Goal: Find specific page/section: Find specific page/section

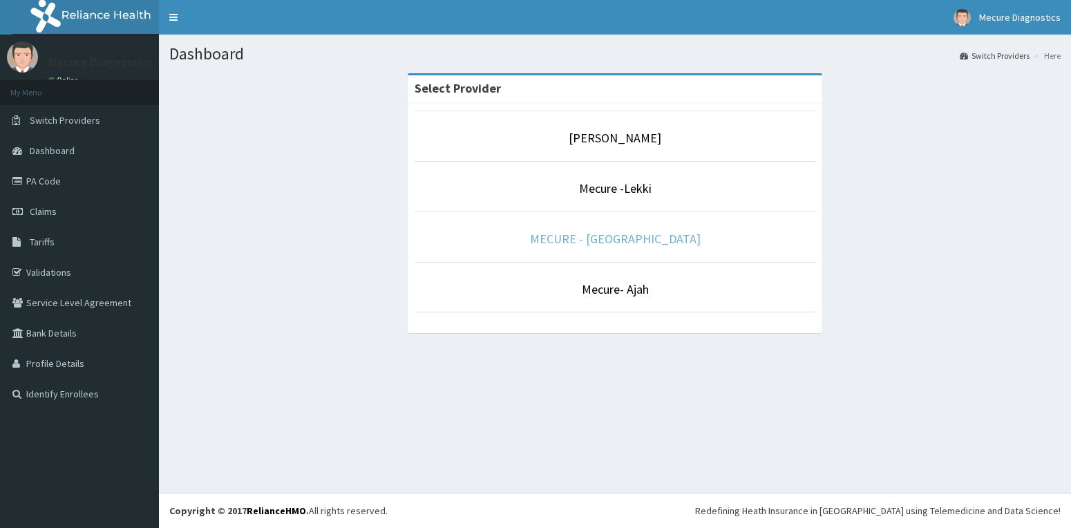
click at [657, 237] on link "MECURE - [GEOGRAPHIC_DATA]" at bounding box center [615, 239] width 171 height 16
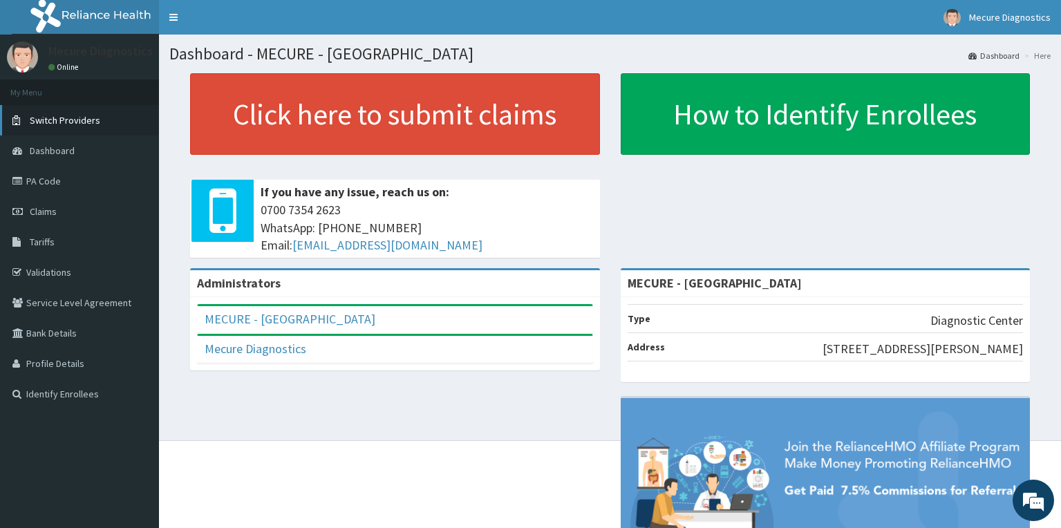
click at [100, 120] on link "Switch Providers" at bounding box center [79, 120] width 159 height 30
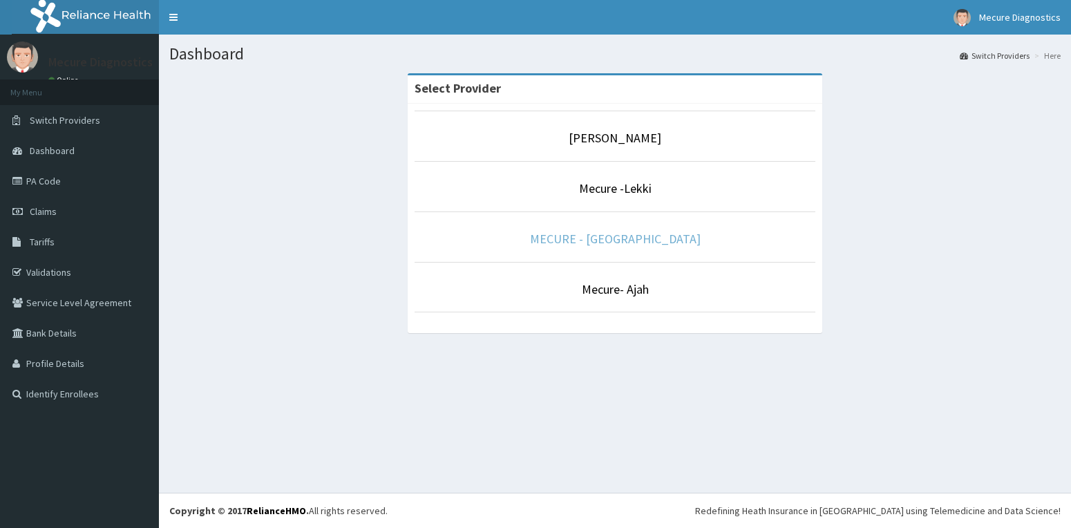
click at [647, 241] on link "MECURE - [GEOGRAPHIC_DATA]" at bounding box center [615, 239] width 171 height 16
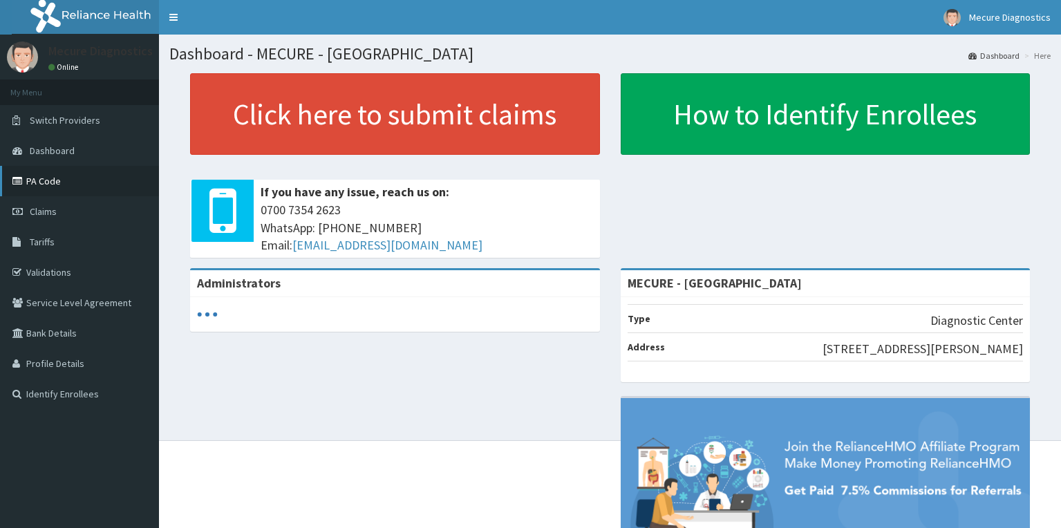
click at [49, 182] on link "PA Code" at bounding box center [79, 181] width 159 height 30
click at [83, 126] on link "Switch Providers" at bounding box center [79, 120] width 159 height 30
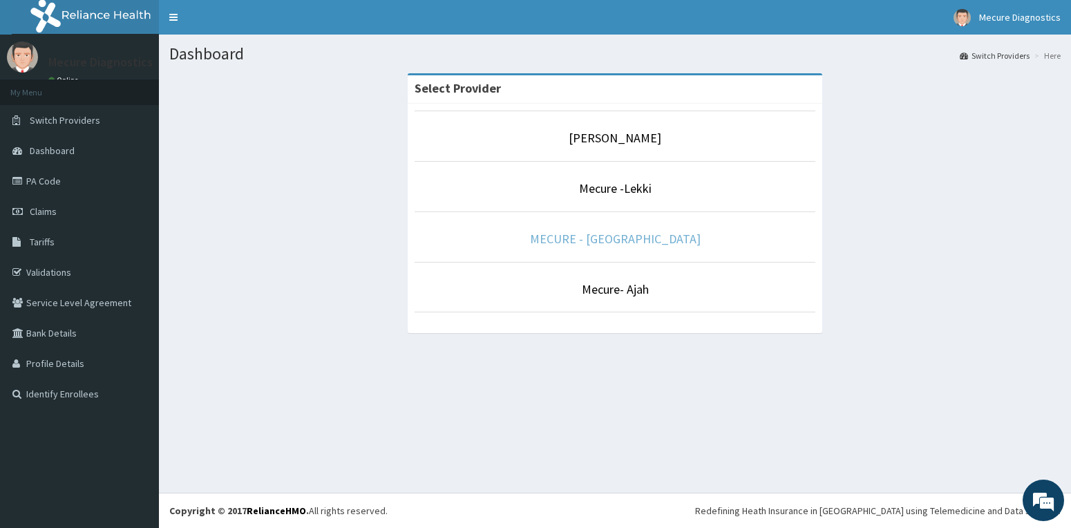
click at [651, 238] on link "MECURE - [GEOGRAPHIC_DATA]" at bounding box center [615, 239] width 171 height 16
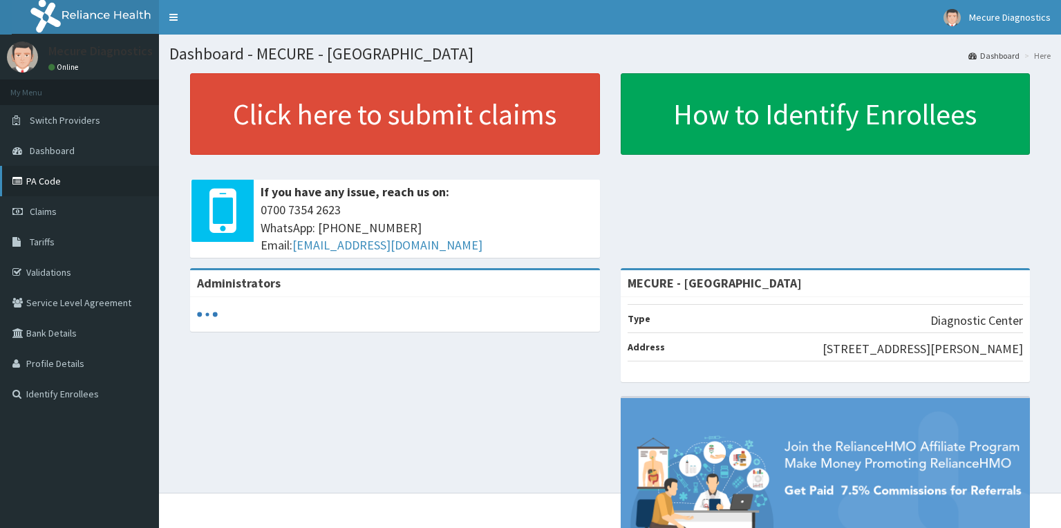
click at [68, 180] on link "PA Code" at bounding box center [79, 181] width 159 height 30
